Goal: Contribute content

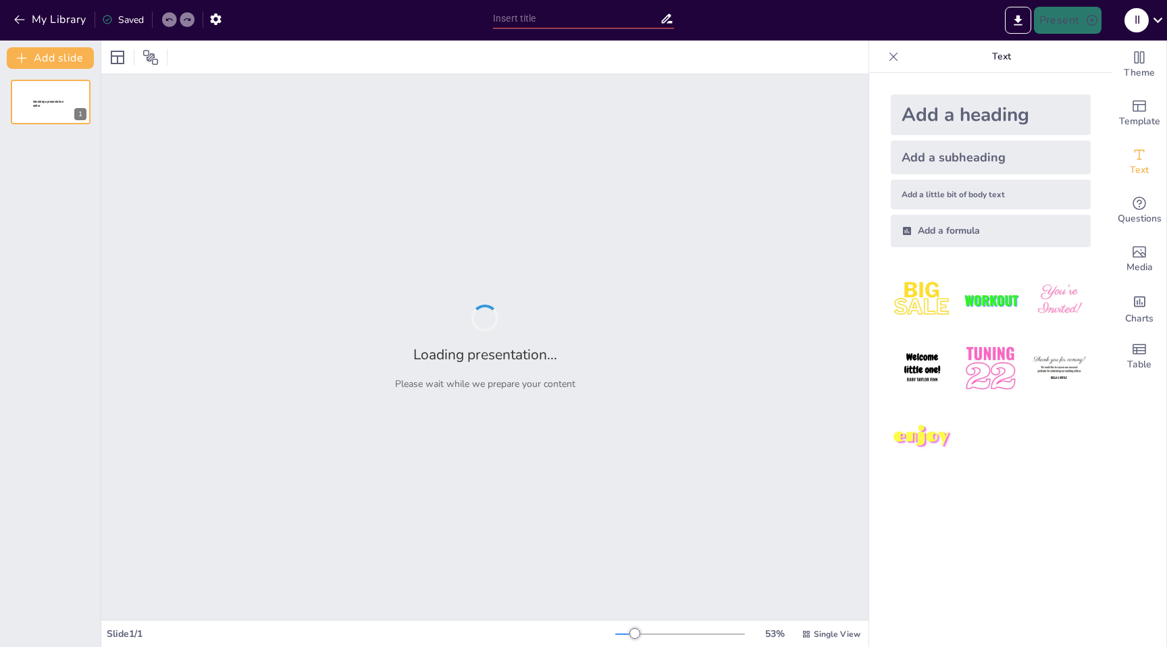
type input "Актуальність кібербезпеки: Виклики сучасного цифрового середовища"
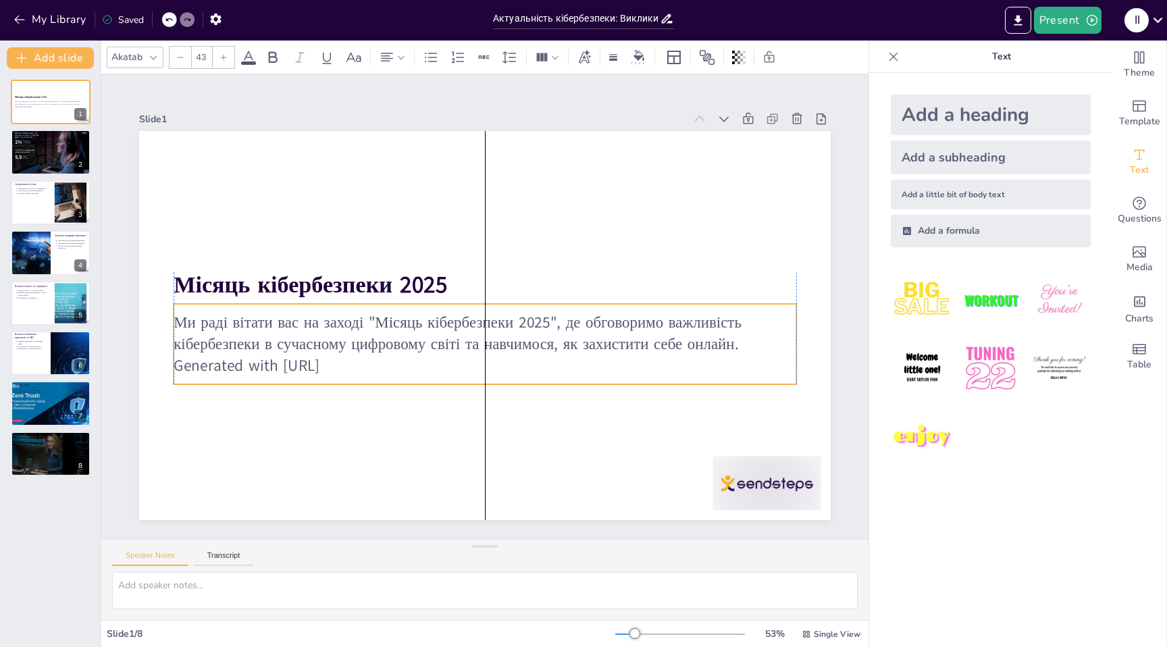
click at [383, 363] on p "Generated with [URL]" at bounding box center [426, 312] width 86 height 621
click at [369, 363] on p "Generated with [URL]" at bounding box center [460, 360] width 577 height 273
click at [369, 363] on p "Generated with [URL]" at bounding box center [466, 363] width 599 height 213
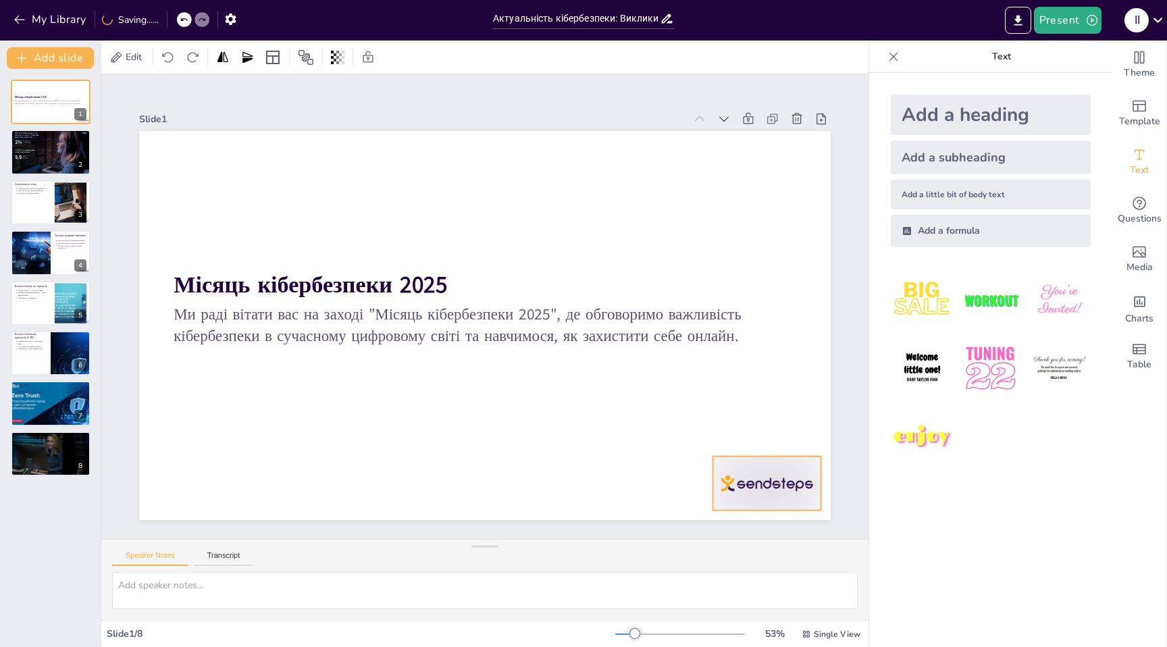
click at [741, 519] on div at bounding box center [699, 561] width 120 height 85
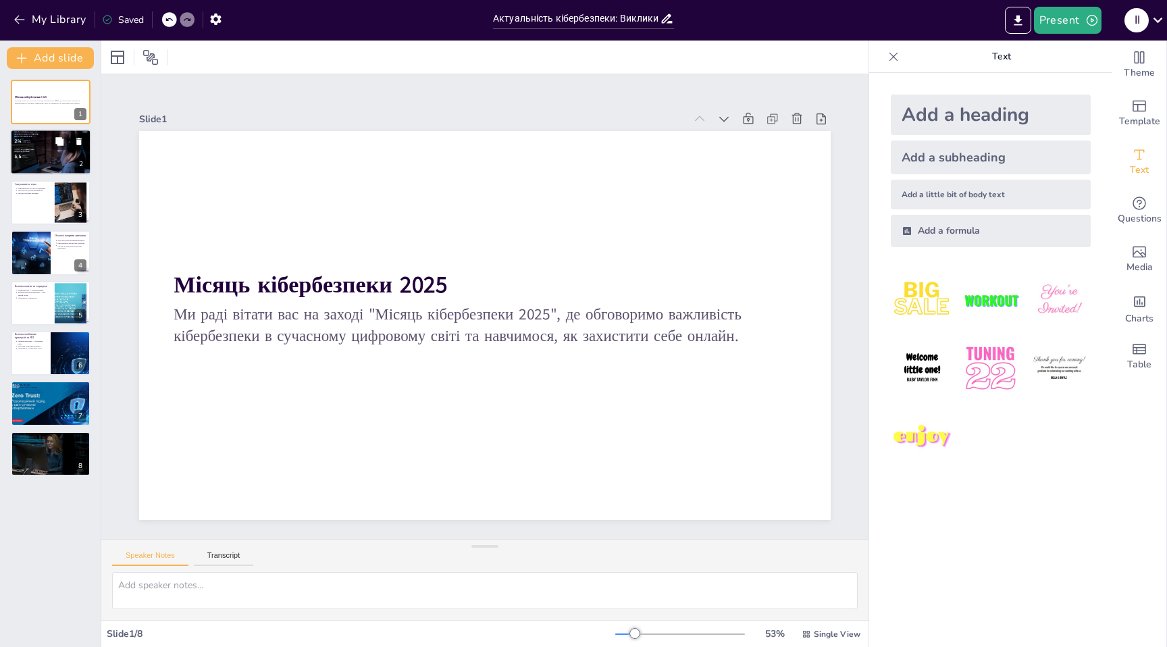
click at [55, 167] on div at bounding box center [50, 152] width 81 height 51
type textarea "Ця ініціатива підкреслює важливість кібербезпеки як пріоритетного напрямку для …"
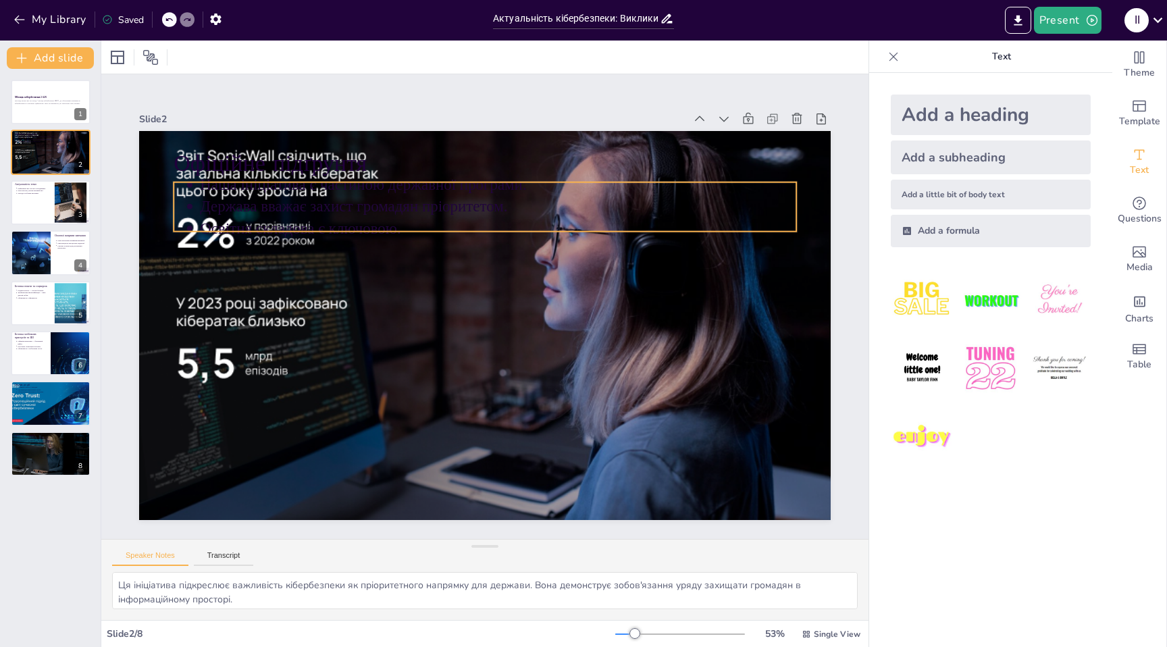
click at [386, 213] on p "Наша ініціатива є частиною державної програми." at bounding box center [402, 397] width 495 height 368
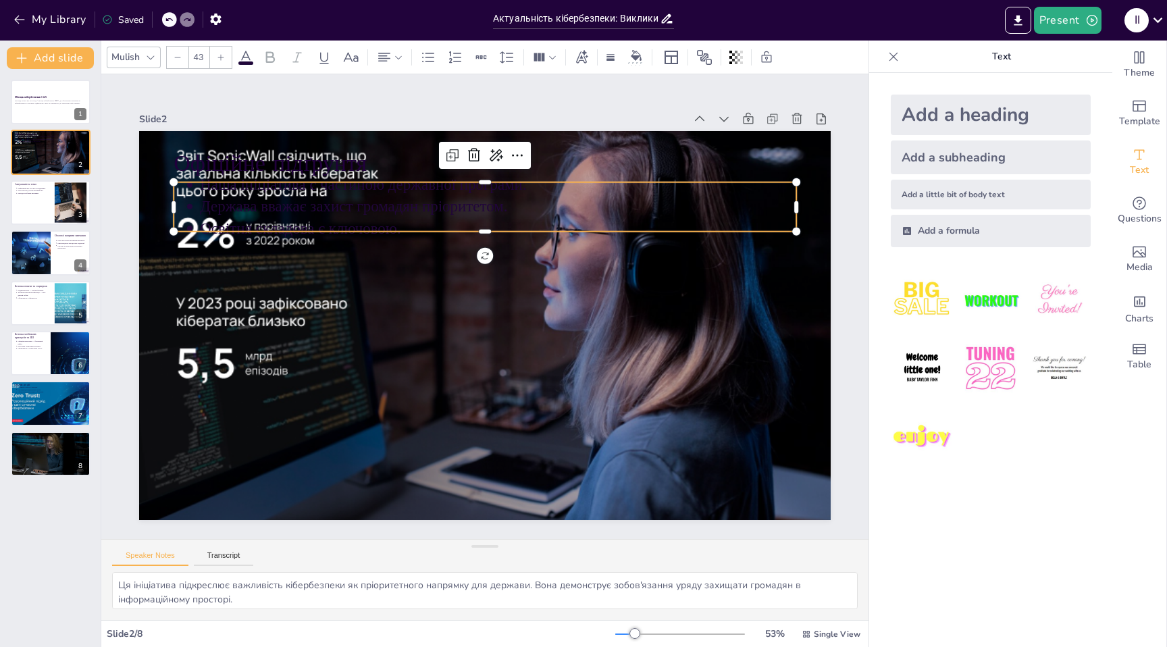
click at [386, 195] on p "Наша ініціатива є частиною державної програми." at bounding box center [566, 216] width 495 height 368
click at [392, 215] on p "Держава вважає захист громадян пріоритетом." at bounding box center [519, 211] width 588 height 145
click at [390, 211] on p "Держава вважає захист громадян пріоритетом." at bounding box center [546, 226] width 527 height 317
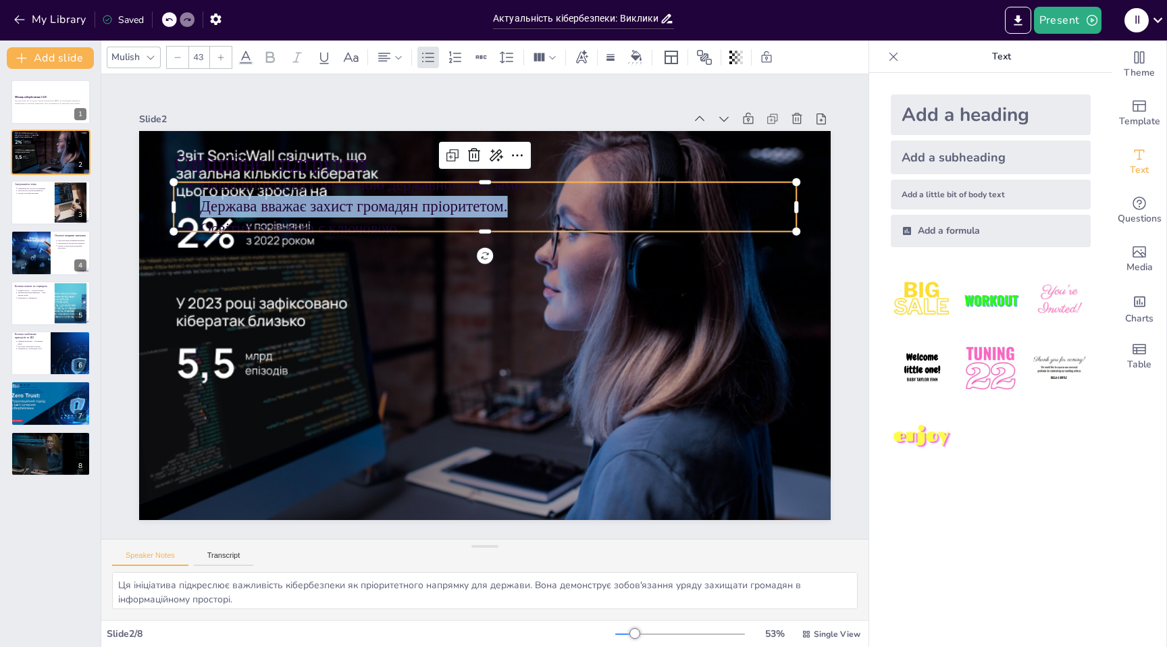
click at [390, 211] on p "Держава вважає захист громадян пріоритетом." at bounding box center [519, 211] width 588 height 145
click at [390, 211] on p "Держава вважає захист громадян пріоритетом." at bounding box center [537, 221] width 553 height 262
click at [390, 211] on p "Держава вважає захист громадян пріоритетом." at bounding box center [527, 215] width 573 height 205
